Goal: Task Accomplishment & Management: Use online tool/utility

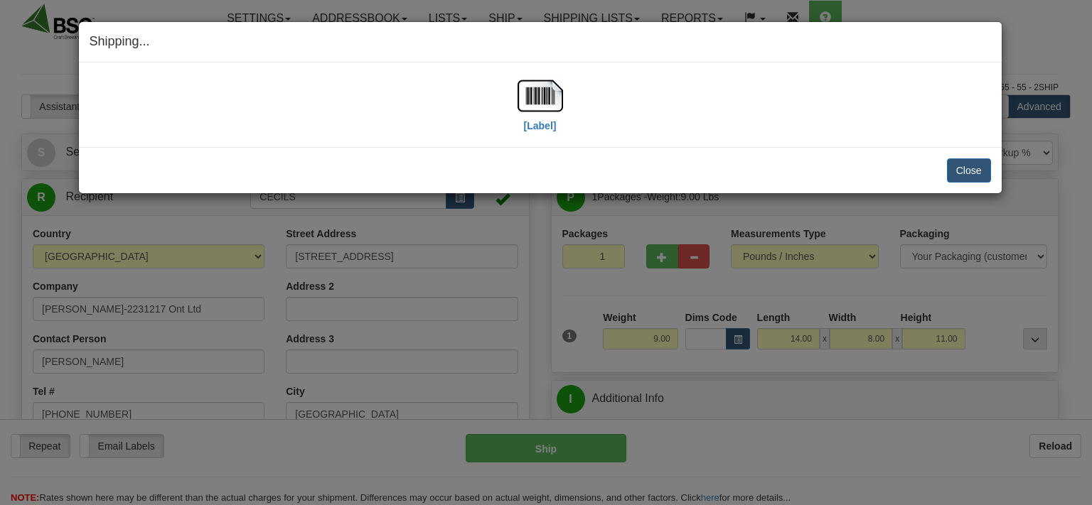
select select "0"
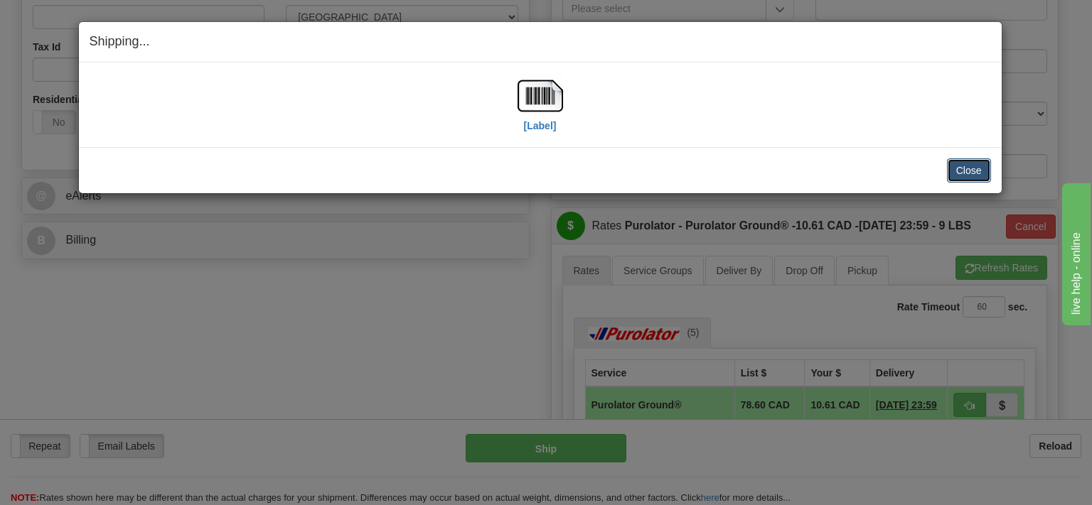
click at [982, 169] on button "Close" at bounding box center [969, 170] width 44 height 24
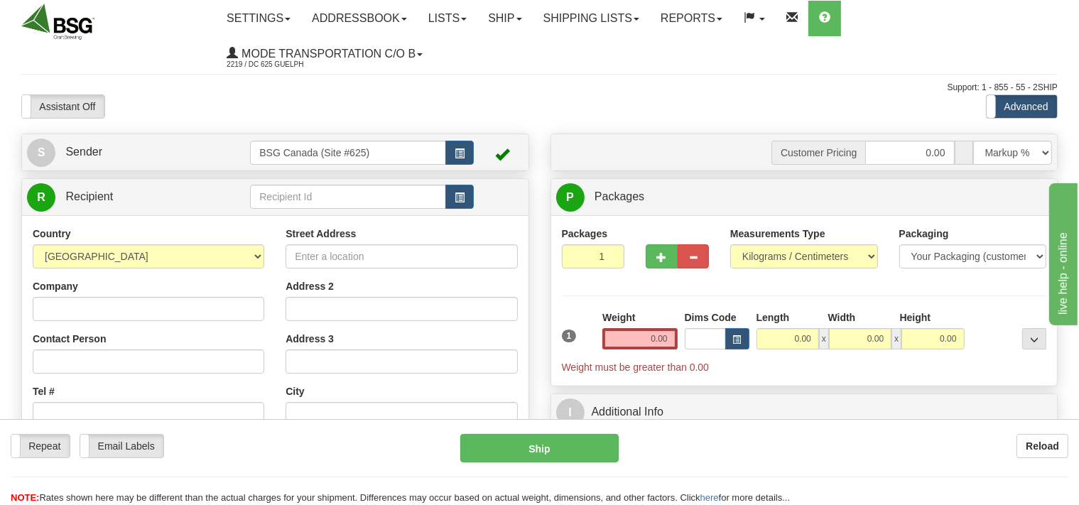
click at [291, 198] on input "text" at bounding box center [347, 197] width 195 height 24
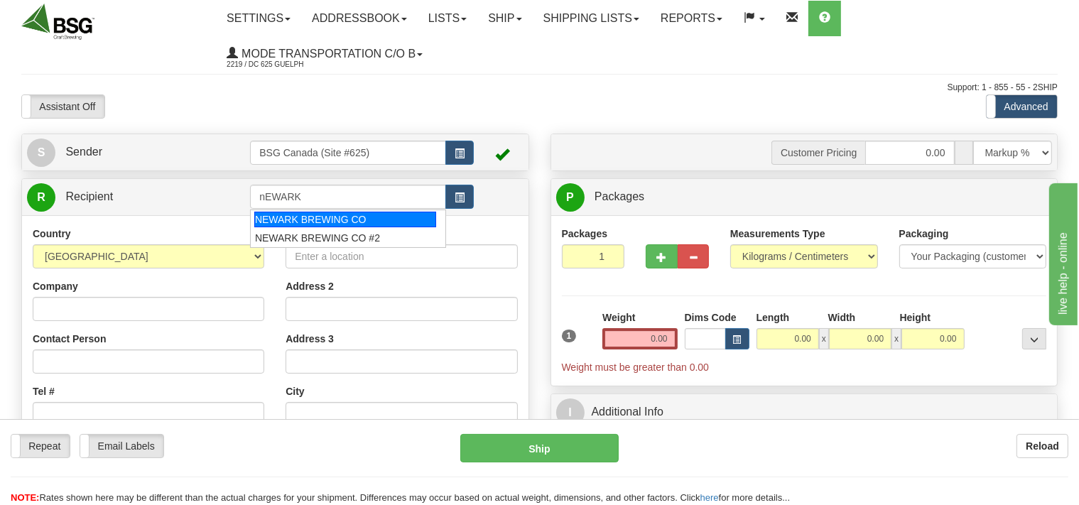
click at [289, 217] on div "NEWARK BREWING CO" at bounding box center [345, 220] width 182 height 16
type input "NEWARK BREWING CO"
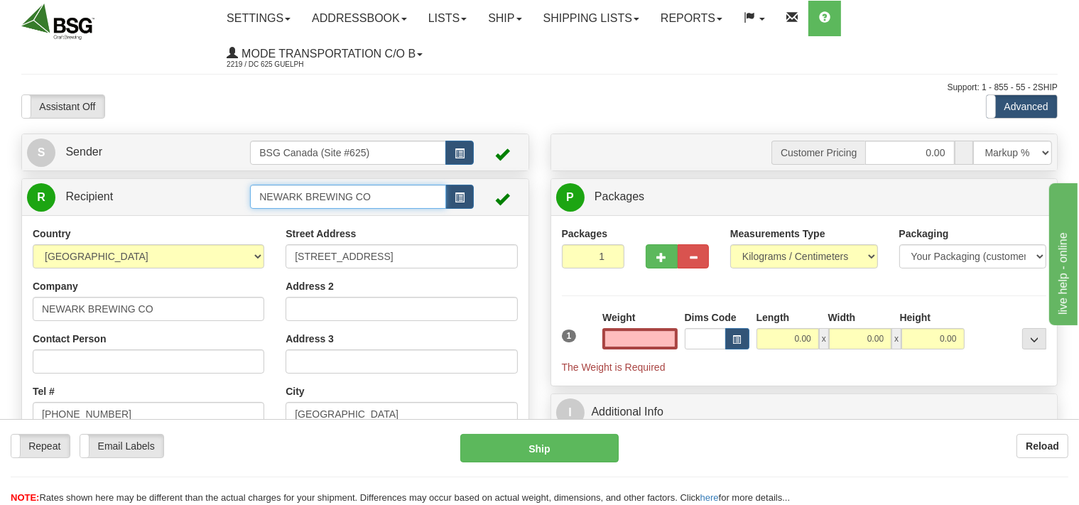
type input "0.00"
drag, startPoint x: 382, startPoint y: 199, endPoint x: 246, endPoint y: 199, distance: 136.4
click at [250, 199] on input "NEWARK BREWING CO" at bounding box center [347, 197] width 195 height 24
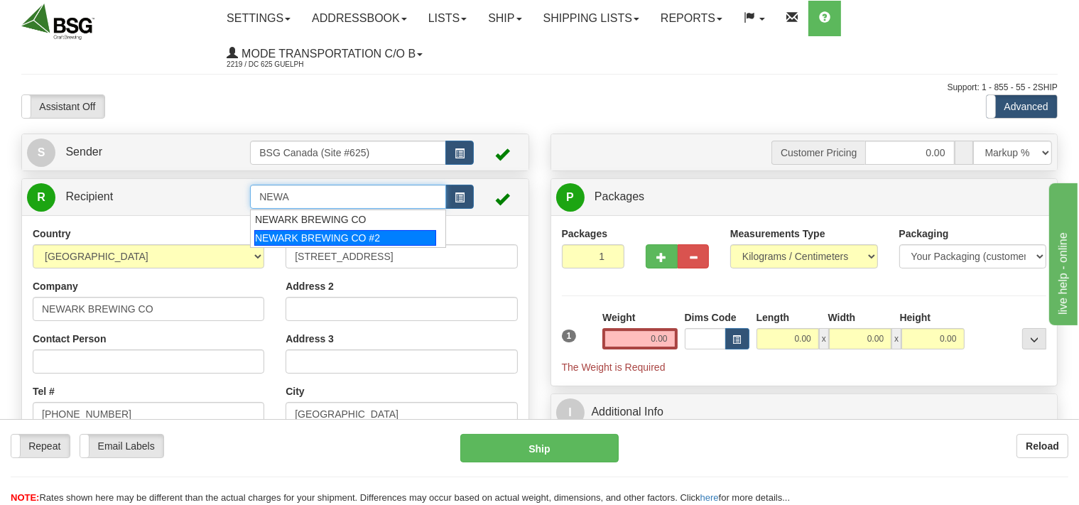
click at [257, 236] on div "NEWARK BREWING CO #2" at bounding box center [345, 238] width 182 height 16
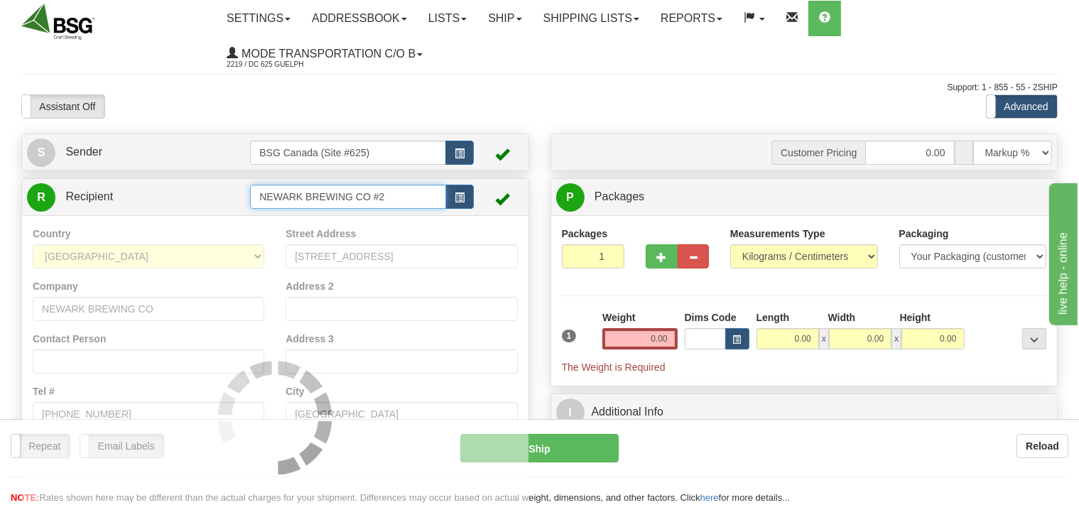
type input "NEWARK BREWING CO #2"
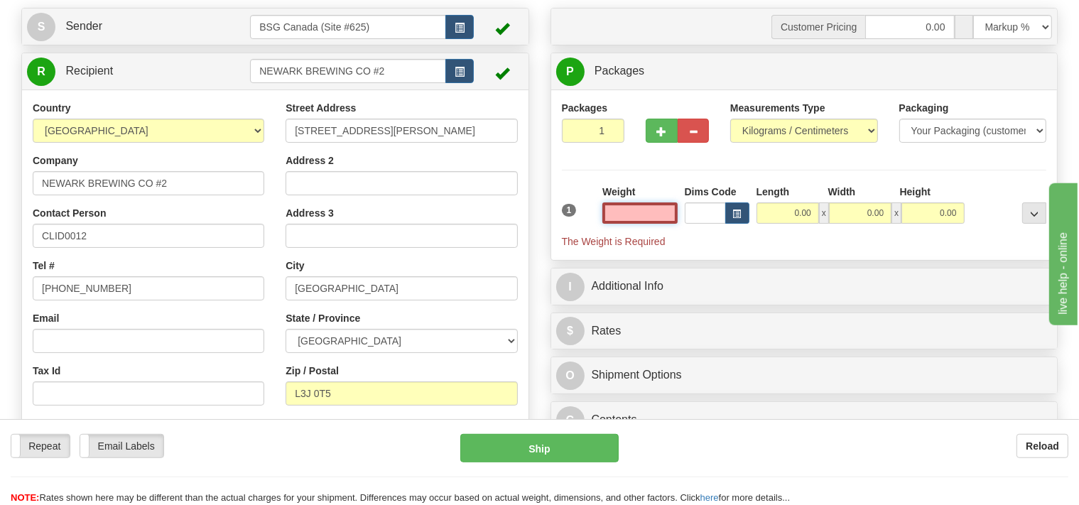
scroll to position [150, 0]
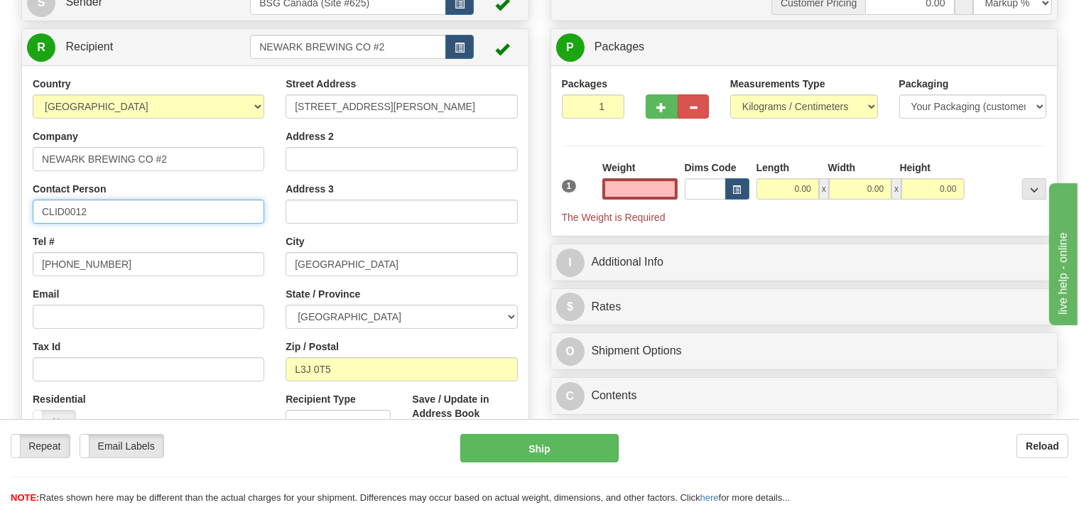
type input "0.00"
drag, startPoint x: 103, startPoint y: 212, endPoint x: 22, endPoint y: 210, distance: 81.1
click at [33, 210] on input "CLID0012" at bounding box center [149, 212] width 232 height 24
type input "Griffin"
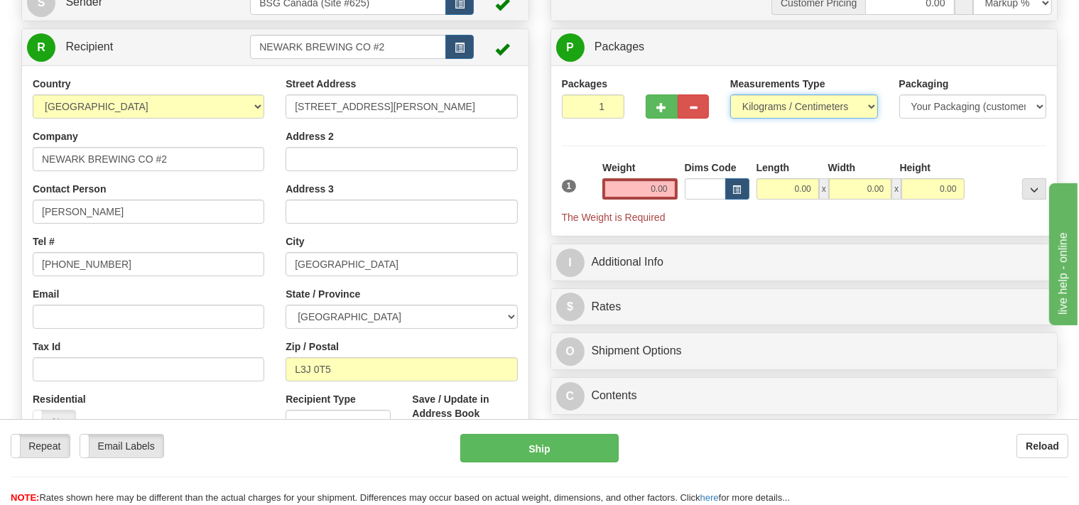
click at [731, 95] on select "Pounds / Inches Kilograms / Centimeters" at bounding box center [805, 107] width 148 height 24
select select "0"
click option "Pounds / Inches" at bounding box center [0, 0] width 0 height 0
click at [640, 194] on input "0.00" at bounding box center [640, 188] width 75 height 21
click at [640, 194] on input "text" at bounding box center [640, 188] width 75 height 21
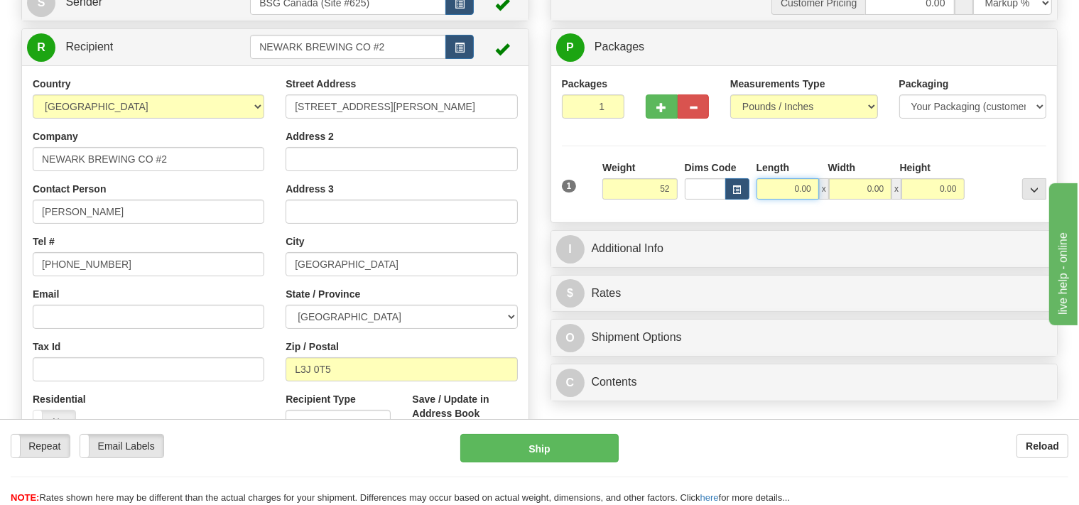
type input "52.00"
click at [793, 192] on input "0.00" at bounding box center [788, 188] width 63 height 21
type input "12.00"
click at [843, 186] on input "0.00" at bounding box center [860, 188] width 63 height 21
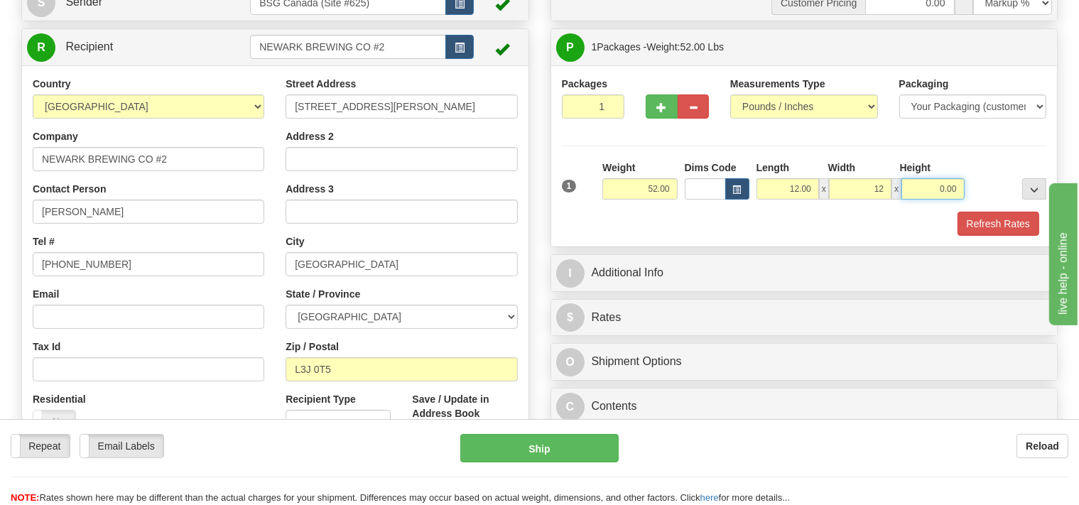
type input "12.00"
click at [914, 192] on input "0.00" at bounding box center [933, 188] width 63 height 21
type input "49"
type input "2"
click at [613, 104] on input "2" at bounding box center [593, 107] width 63 height 24
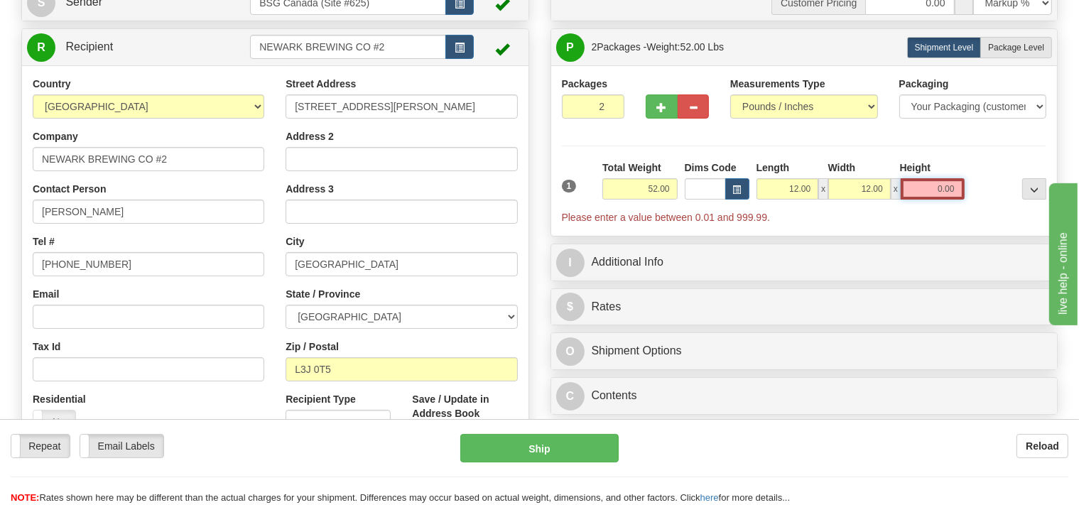
click at [917, 189] on input "0.00" at bounding box center [933, 188] width 64 height 21
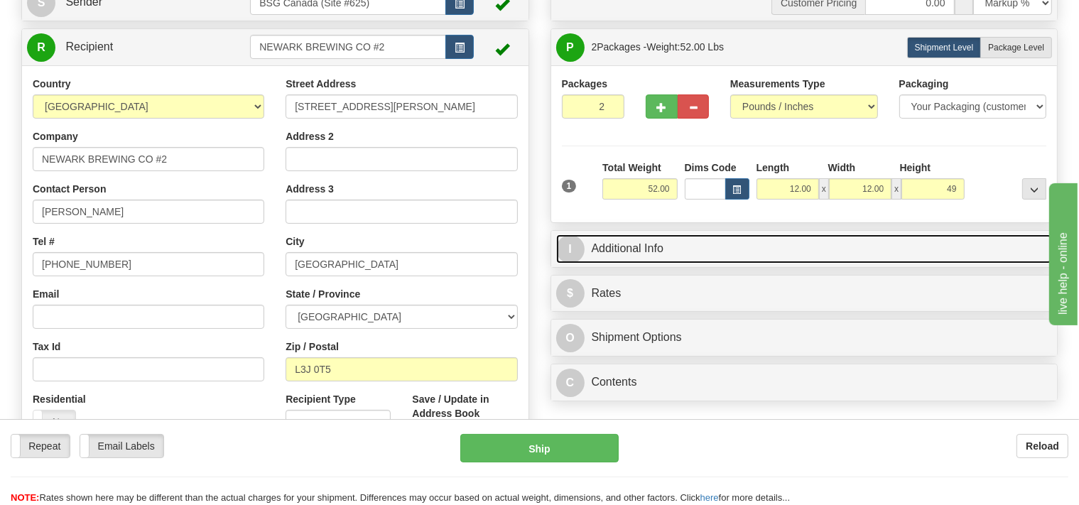
type input "49.00"
click at [603, 251] on link "I Additional Info" at bounding box center [804, 249] width 497 height 29
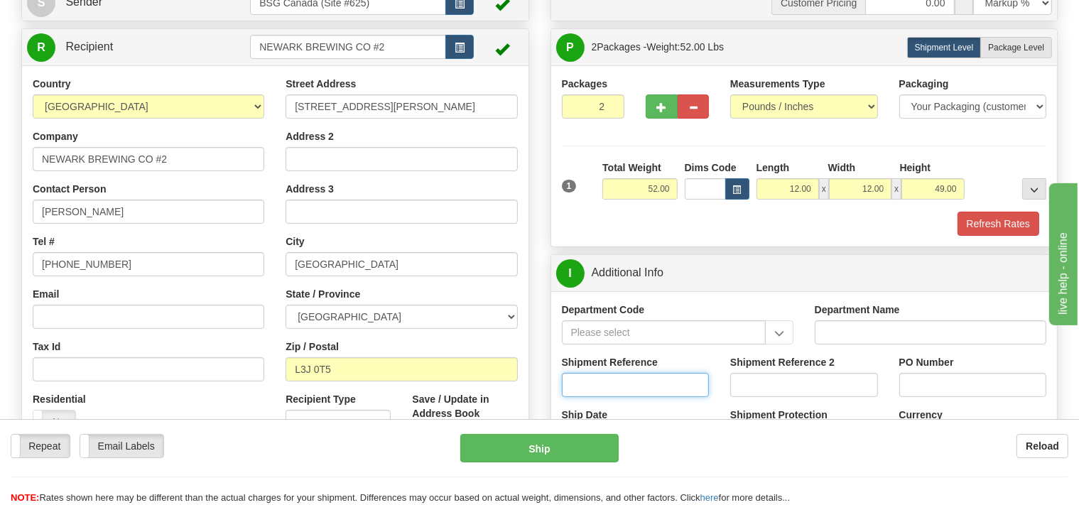
click at [591, 383] on input "Shipment Reference" at bounding box center [636, 385] width 148 height 24
type input "SO170-148898"
click at [1025, 220] on button "Refresh Rates" at bounding box center [999, 224] width 82 height 24
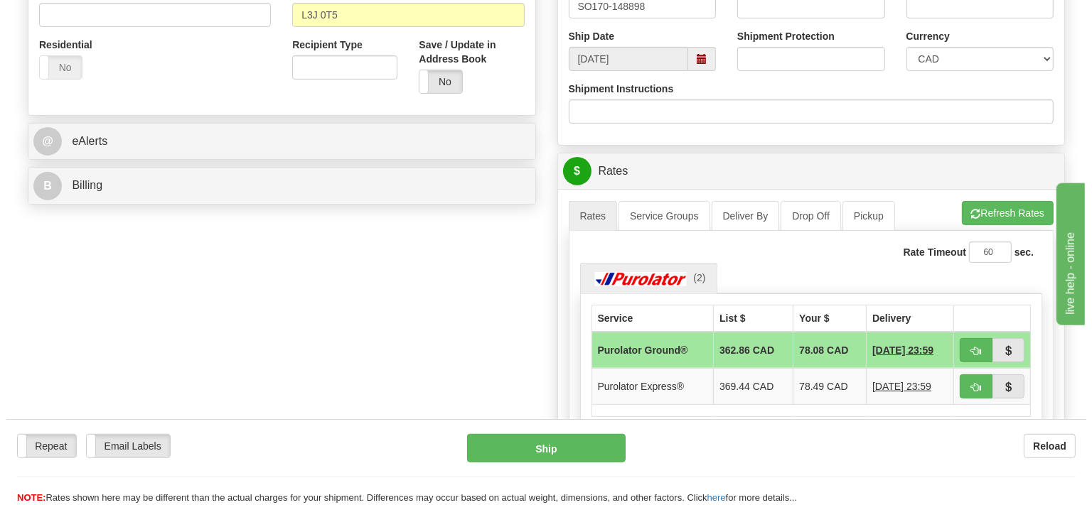
scroll to position [525, 0]
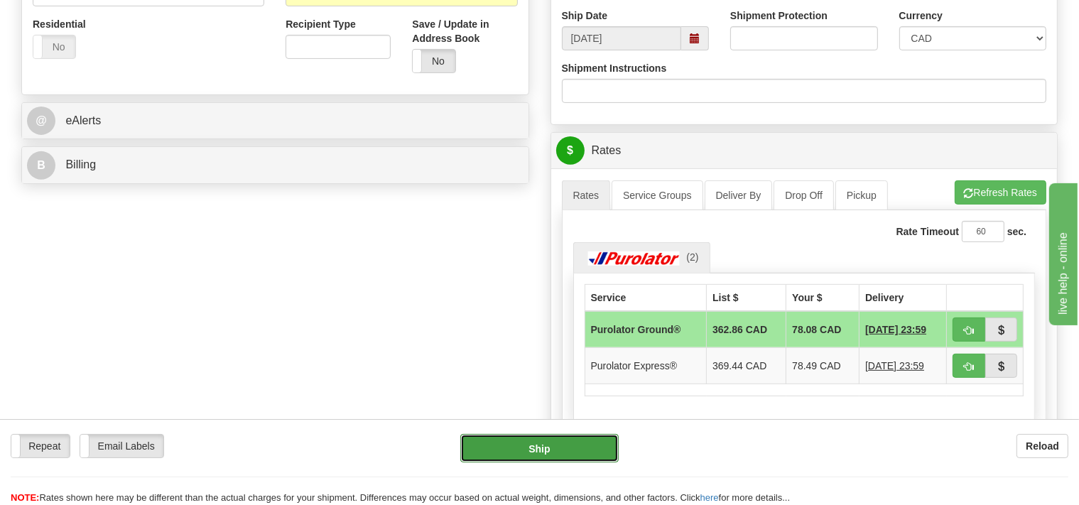
click at [595, 458] on button "Ship" at bounding box center [539, 448] width 158 height 28
type input "260"
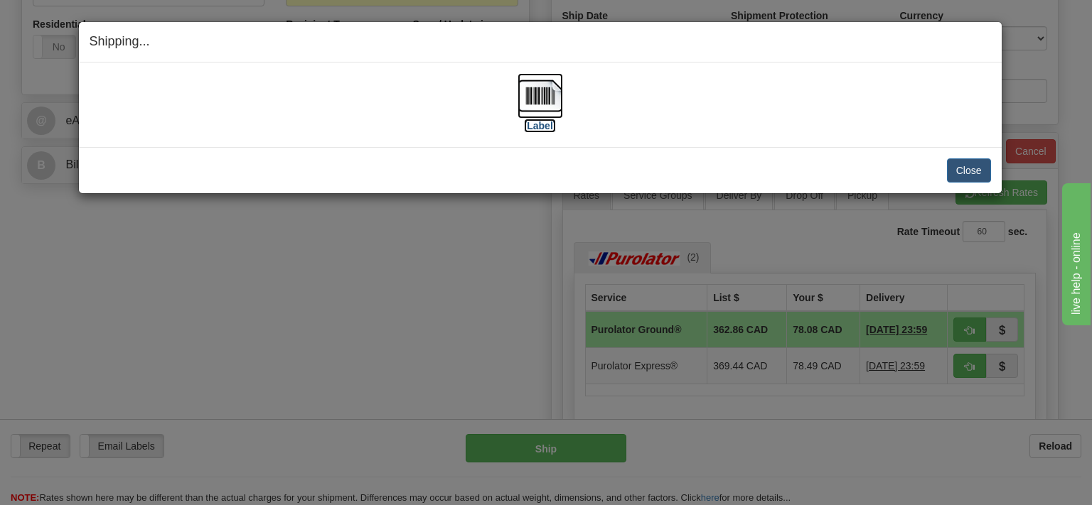
click at [538, 92] on img at bounding box center [539, 95] width 45 height 45
